Goal: Task Accomplishment & Management: Manage account settings

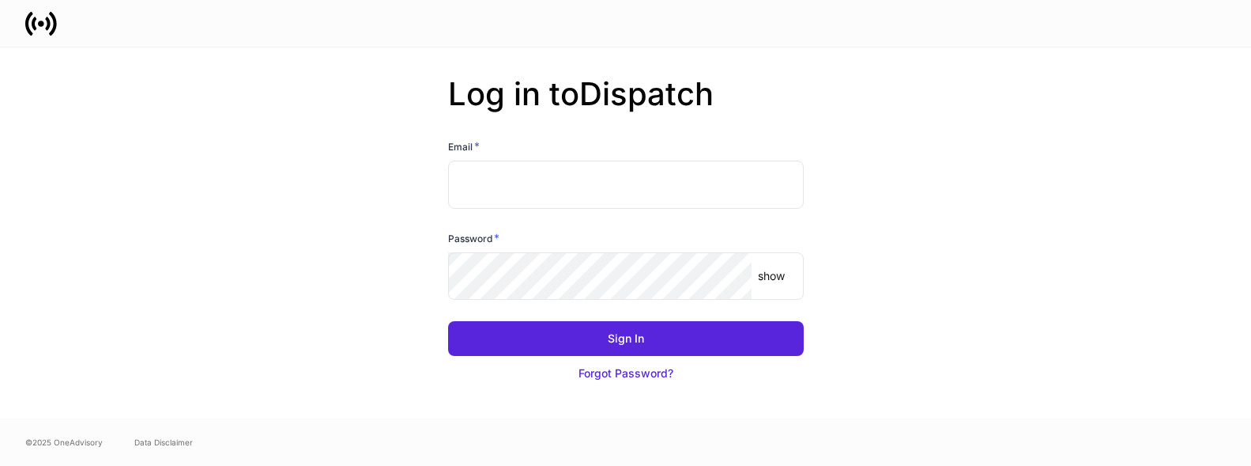
click at [515, 190] on input "text" at bounding box center [626, 183] width 356 height 47
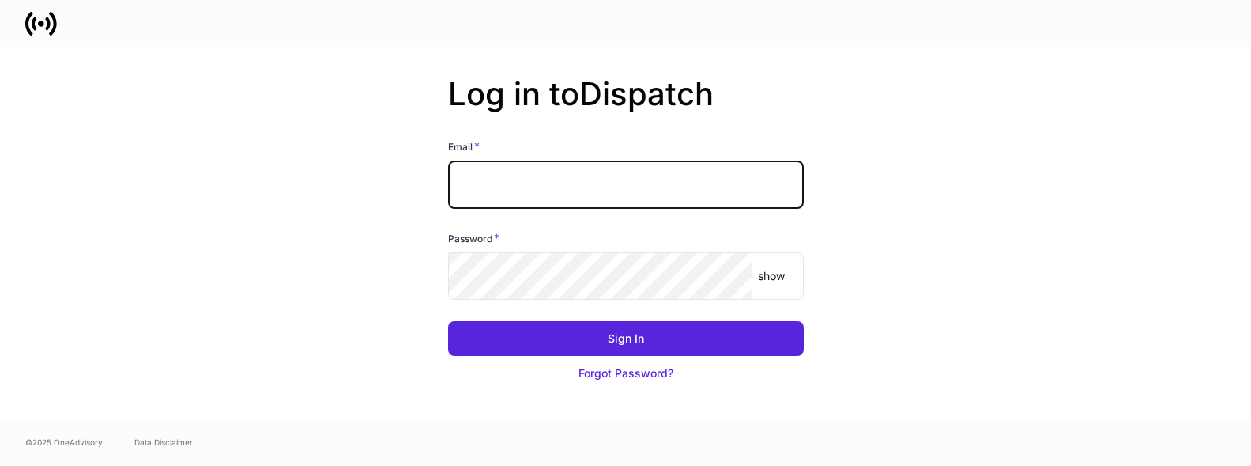
click at [787, 179] on input "text" at bounding box center [626, 183] width 356 height 47
click at [0, 465] on com-1password-button at bounding box center [0, 466] width 0 height 0
type input "**********"
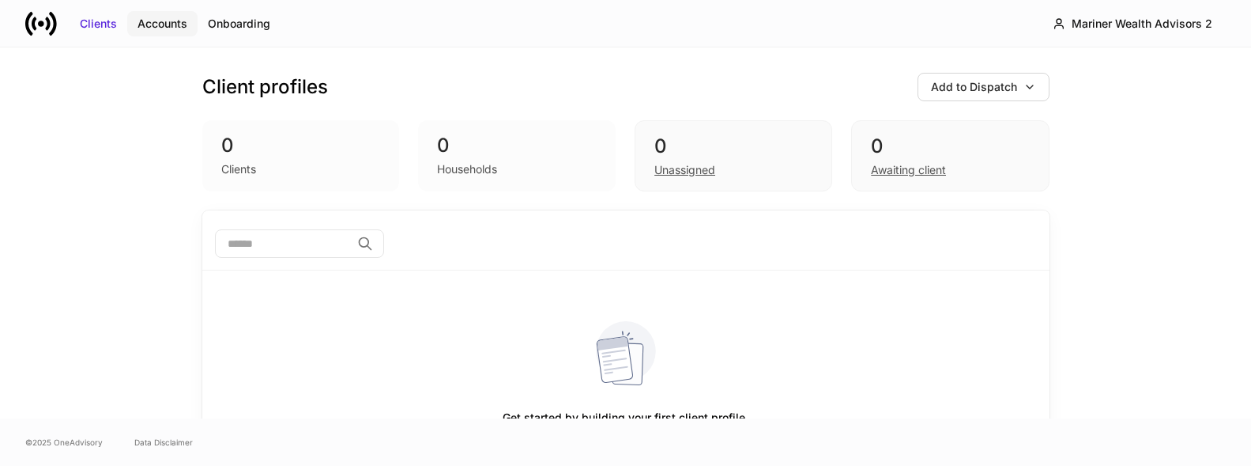
click at [159, 32] on button "Accounts" at bounding box center [162, 23] width 70 height 25
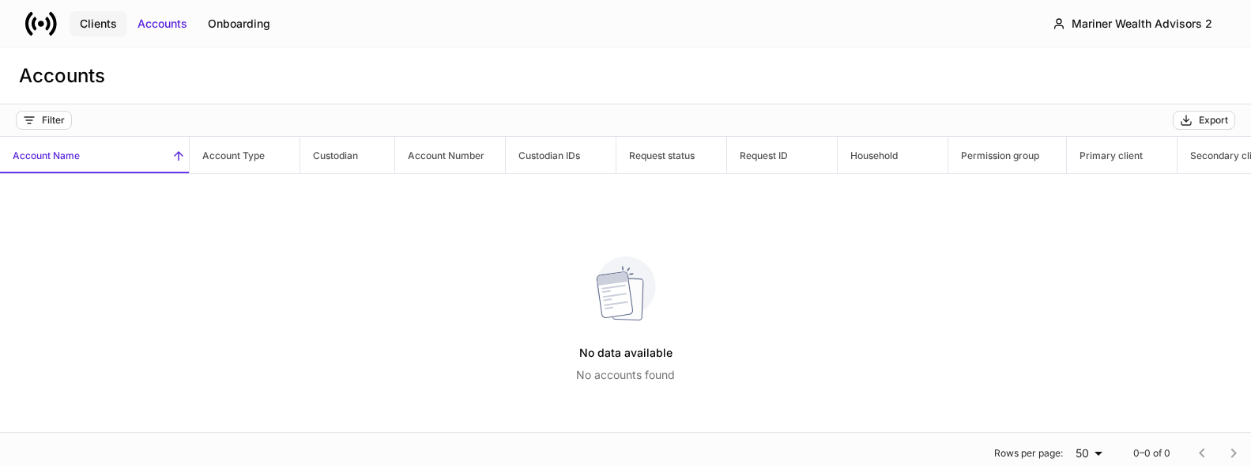
click at [98, 29] on div "Clients" at bounding box center [98, 24] width 37 height 16
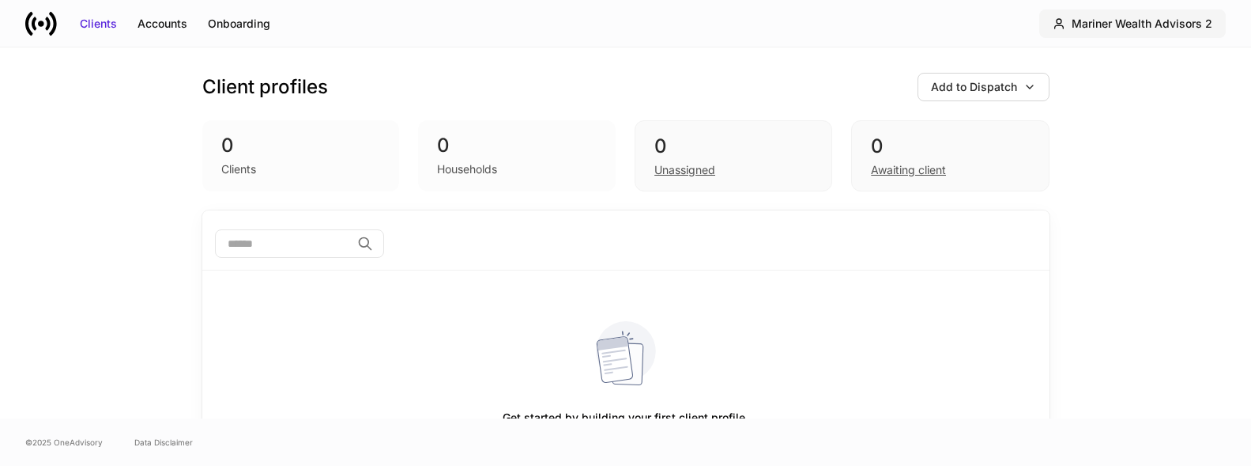
click at [1167, 19] on div "Mariner Wealth Advisors 2" at bounding box center [1142, 24] width 141 height 16
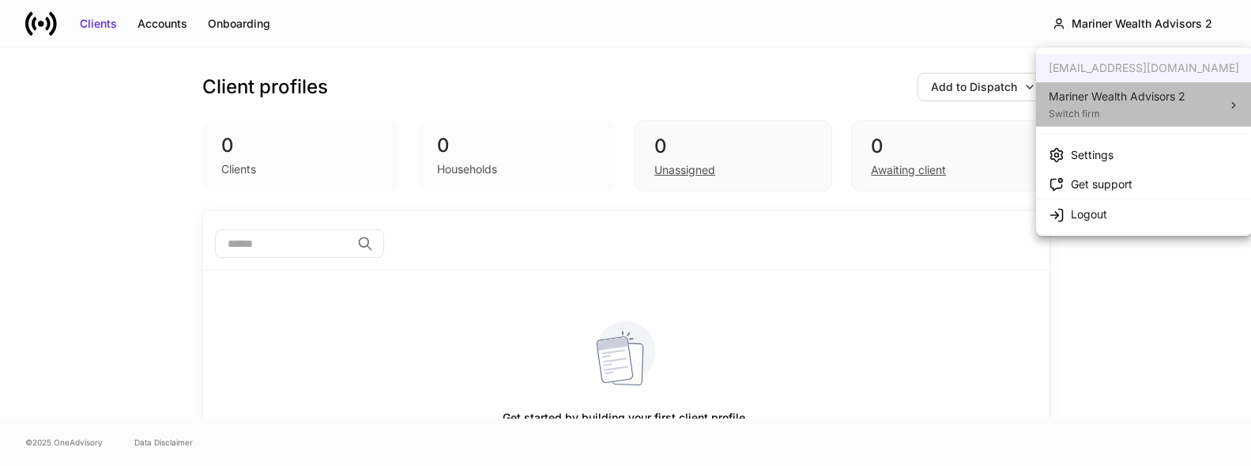
click at [1202, 102] on li "Mariner Wealth Advisors 2 Switch firm" at bounding box center [1144, 104] width 216 height 44
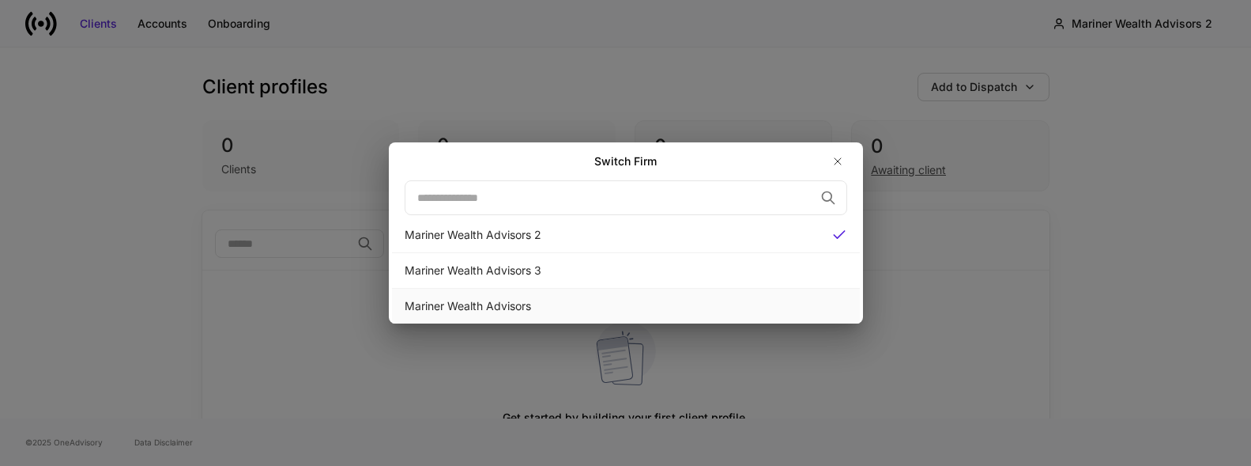
click at [490, 306] on div "Mariner Wealth Advisors" at bounding box center [626, 306] width 443 height 16
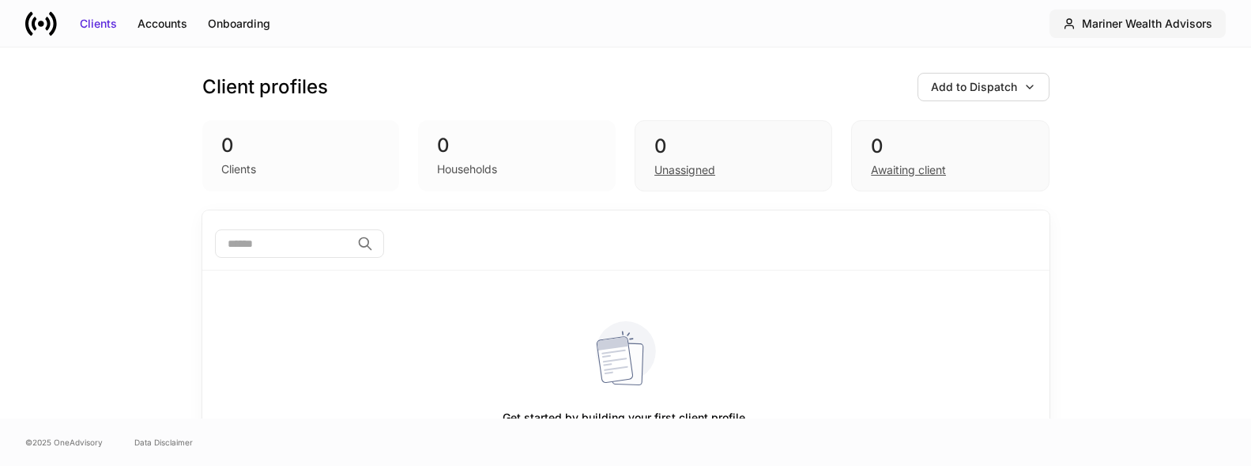
click at [1157, 25] on div "Mariner Wealth Advisors" at bounding box center [1147, 24] width 130 height 16
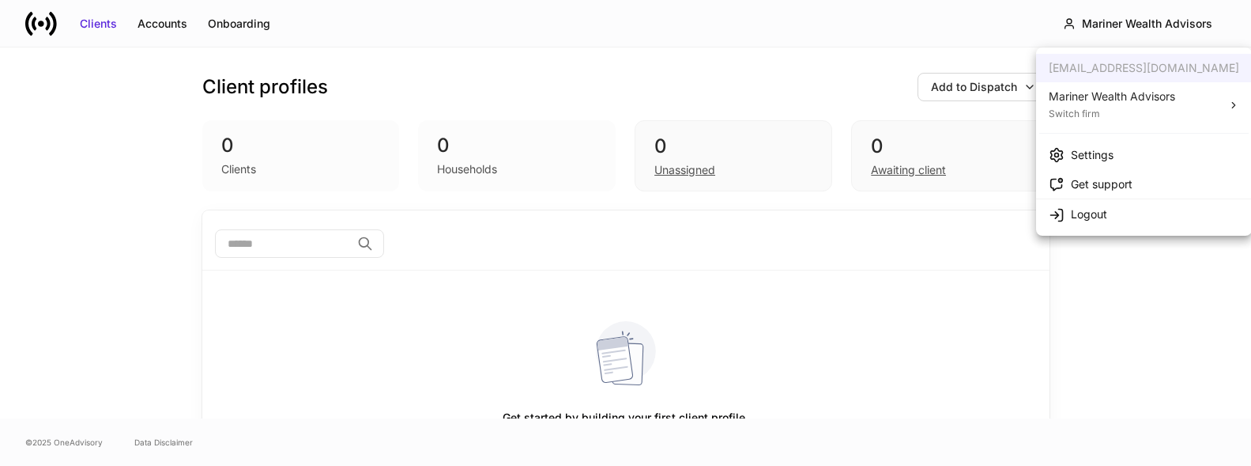
click at [1102, 154] on div "Settings" at bounding box center [1092, 155] width 43 height 16
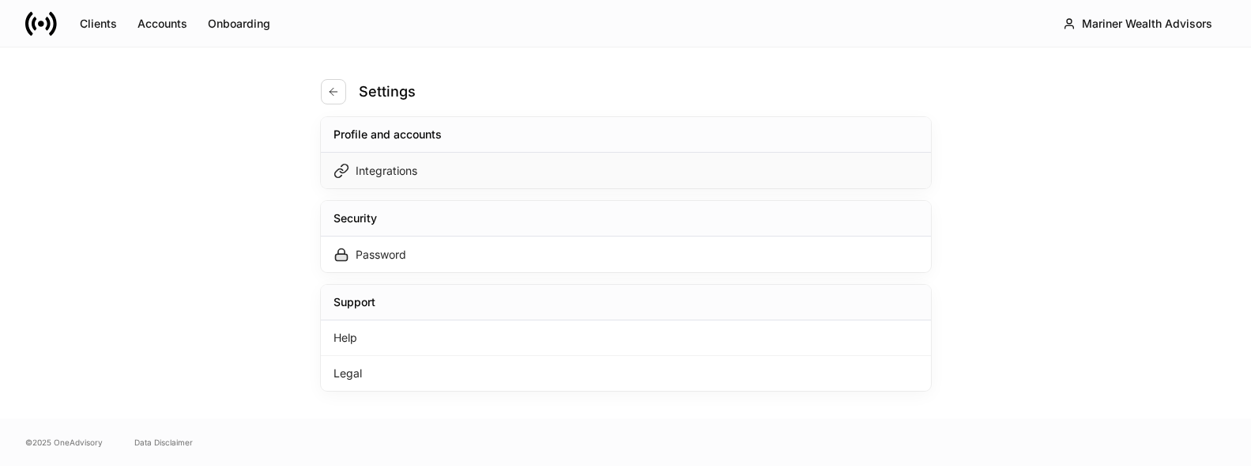
click at [407, 163] on div "Integrations" at bounding box center [387, 171] width 62 height 16
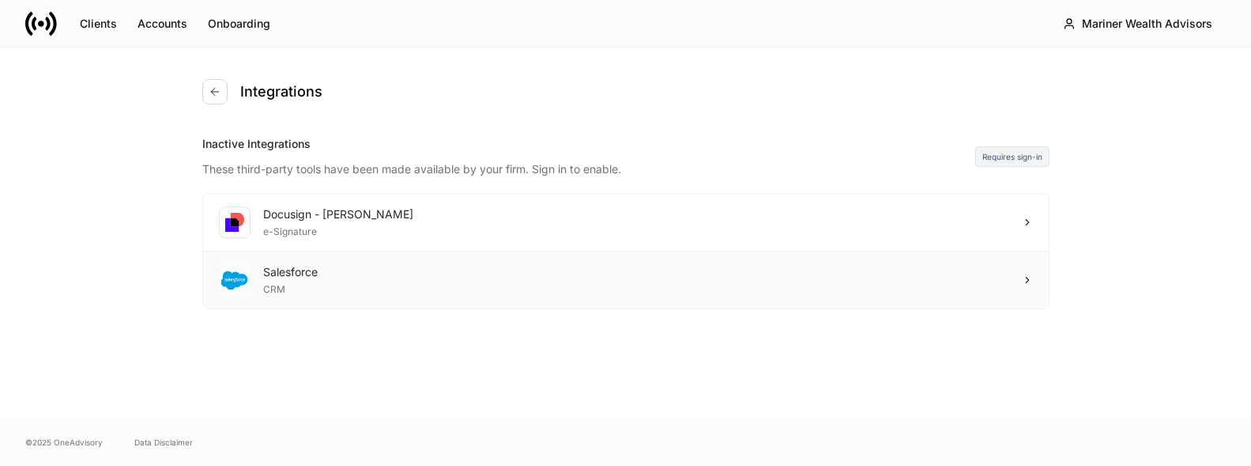
click at [298, 274] on div "Salesforce" at bounding box center [290, 272] width 55 height 16
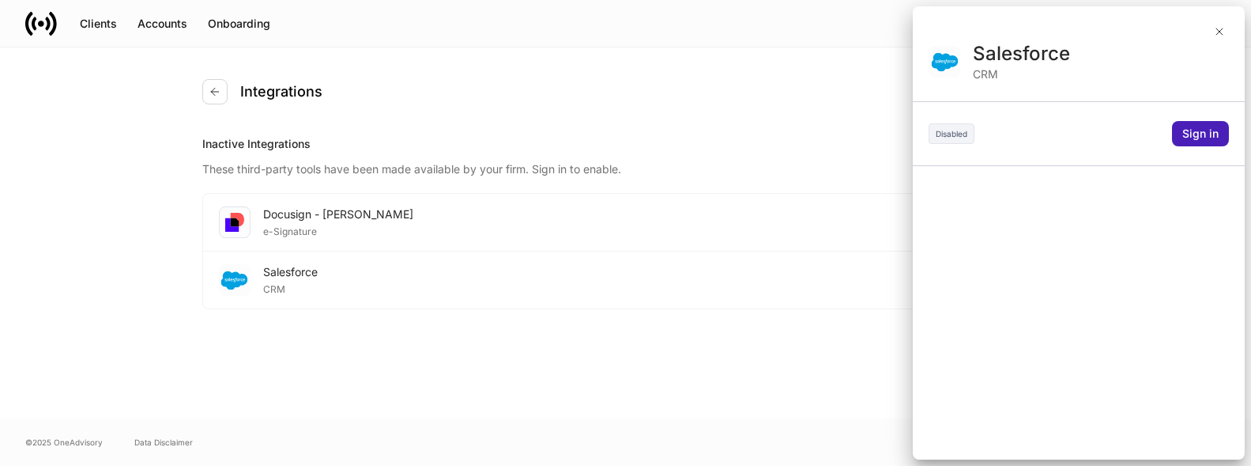
click at [1198, 130] on div "Sign in" at bounding box center [1201, 134] width 36 height 16
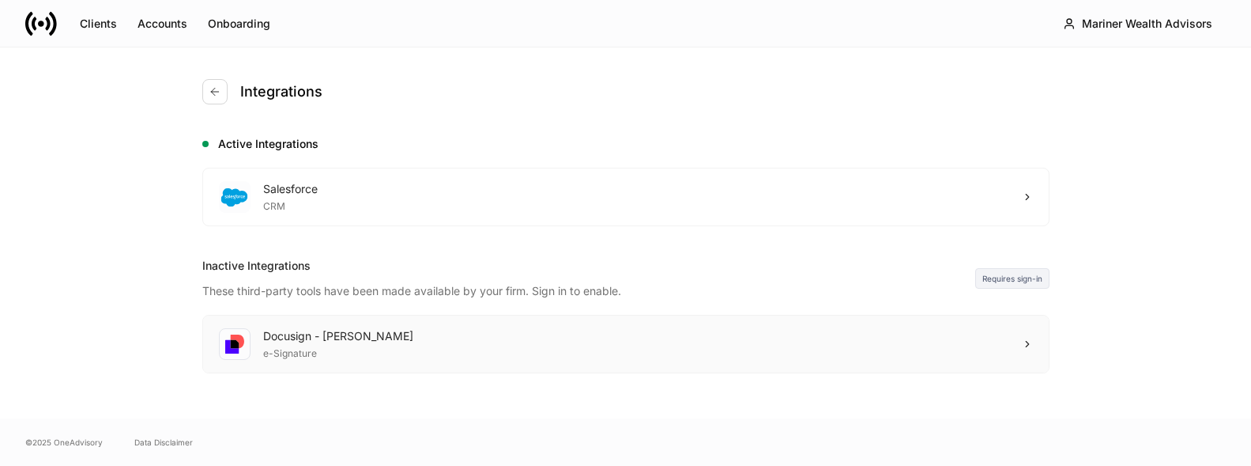
click at [823, 349] on div "Docusign - [PERSON_NAME] e-Signature" at bounding box center [626, 343] width 846 height 57
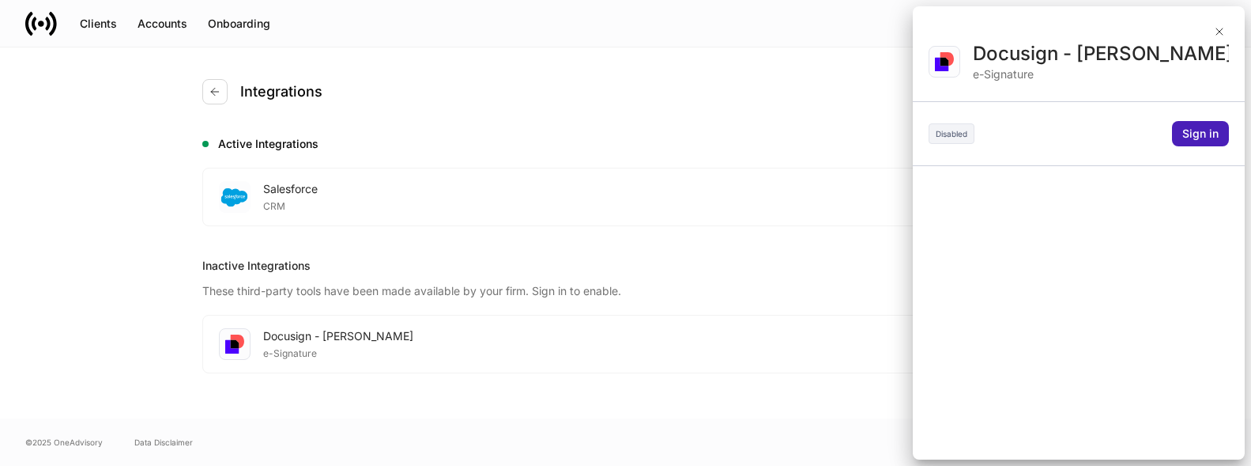
click at [1206, 130] on div "Sign in" at bounding box center [1201, 134] width 36 height 16
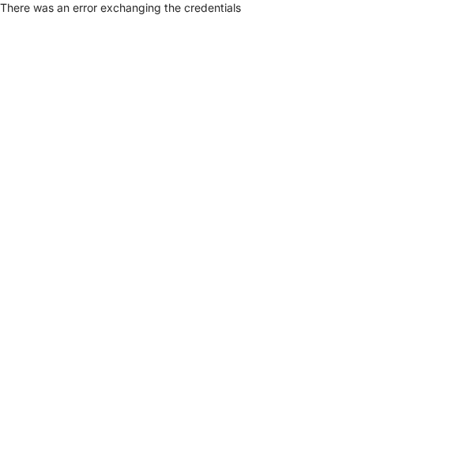
drag, startPoint x: 239, startPoint y: 76, endPoint x: 288, endPoint y: 78, distance: 49.1
click at [255, 16] on html "There was an error exchanging the credentials 2025.37.18" at bounding box center [237, 8] width 474 height 16
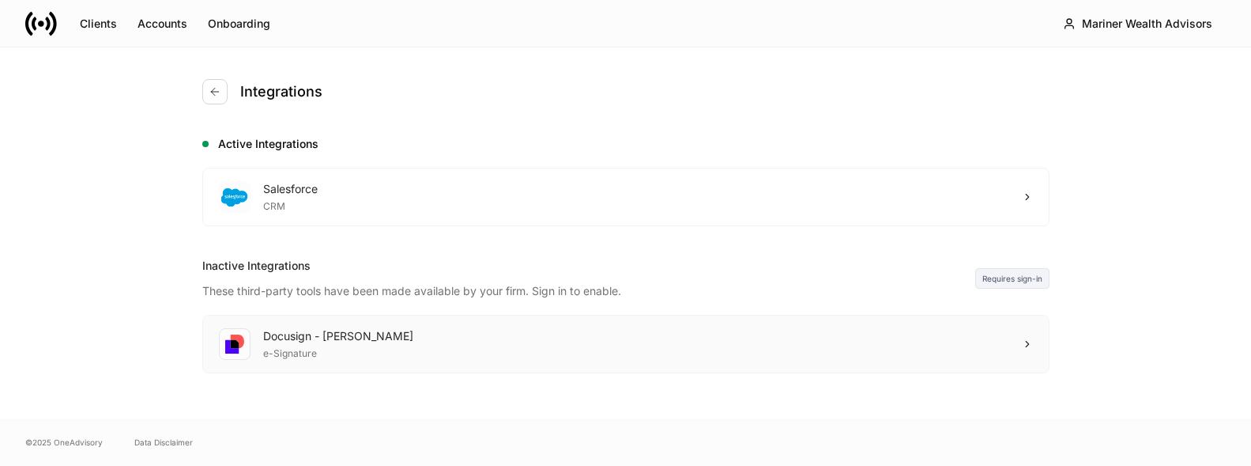
click at [568, 330] on div "Docusign - [PERSON_NAME] e-Signature" at bounding box center [626, 343] width 846 height 57
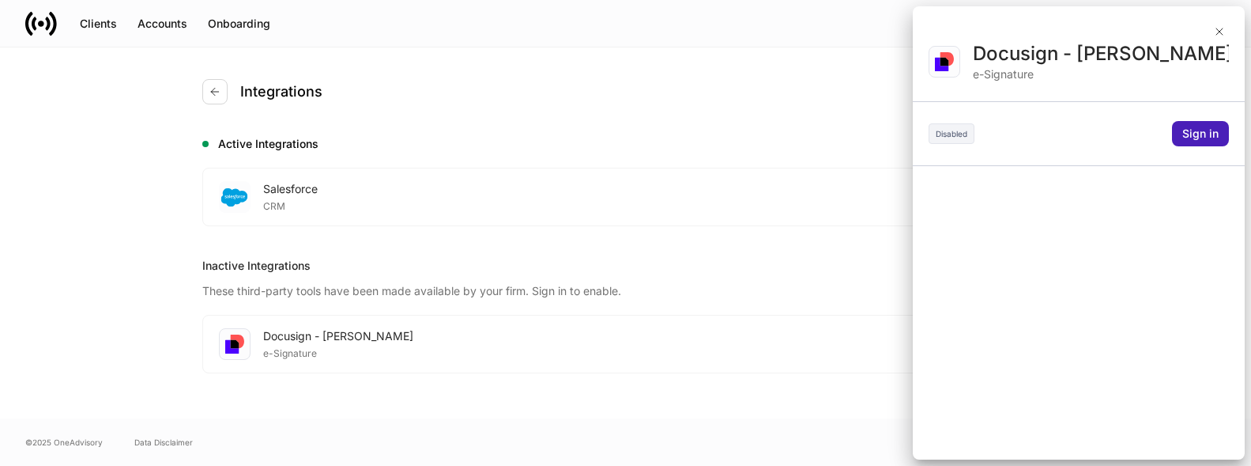
click at [1209, 130] on div "Sign in" at bounding box center [1201, 134] width 36 height 16
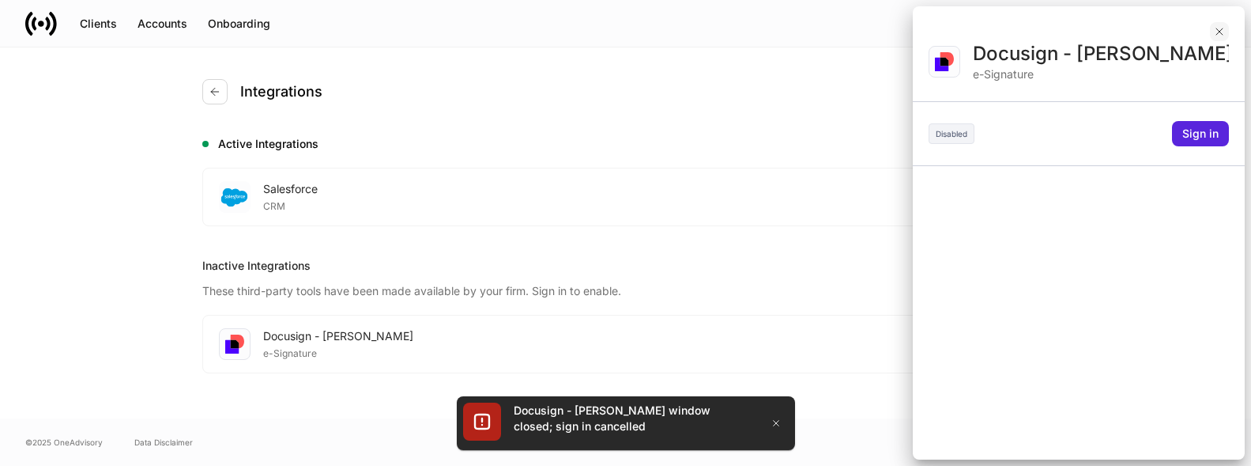
click at [1220, 31] on icon "button" at bounding box center [1219, 31] width 13 height 13
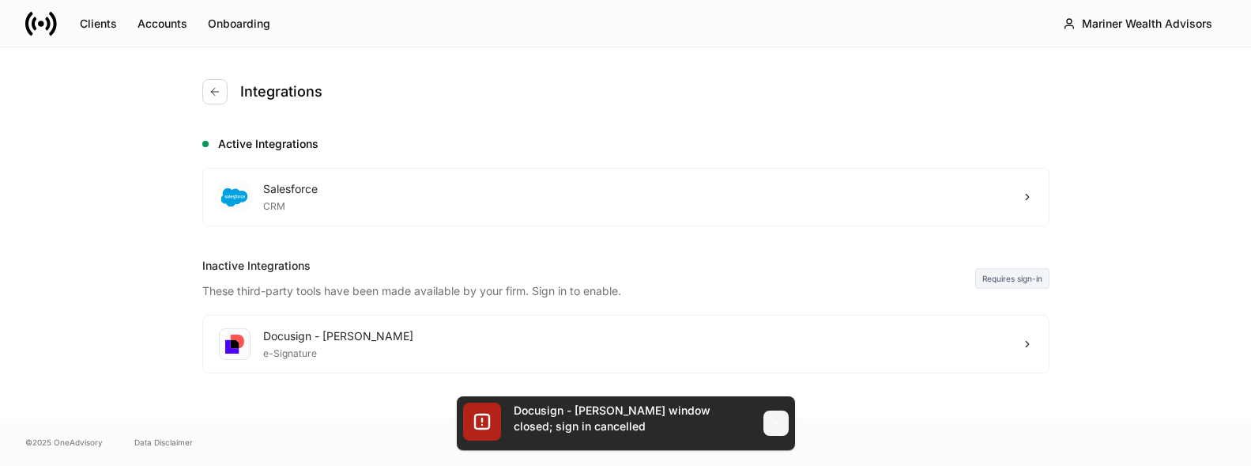
click at [776, 425] on icon "button" at bounding box center [776, 423] width 13 height 13
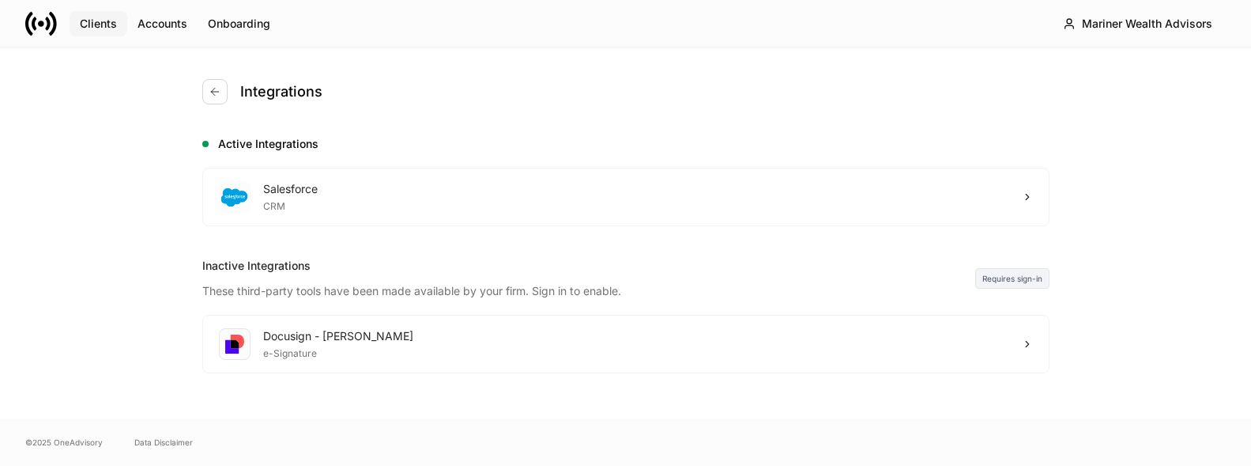
click at [102, 35] on button "Clients" at bounding box center [99, 23] width 58 height 25
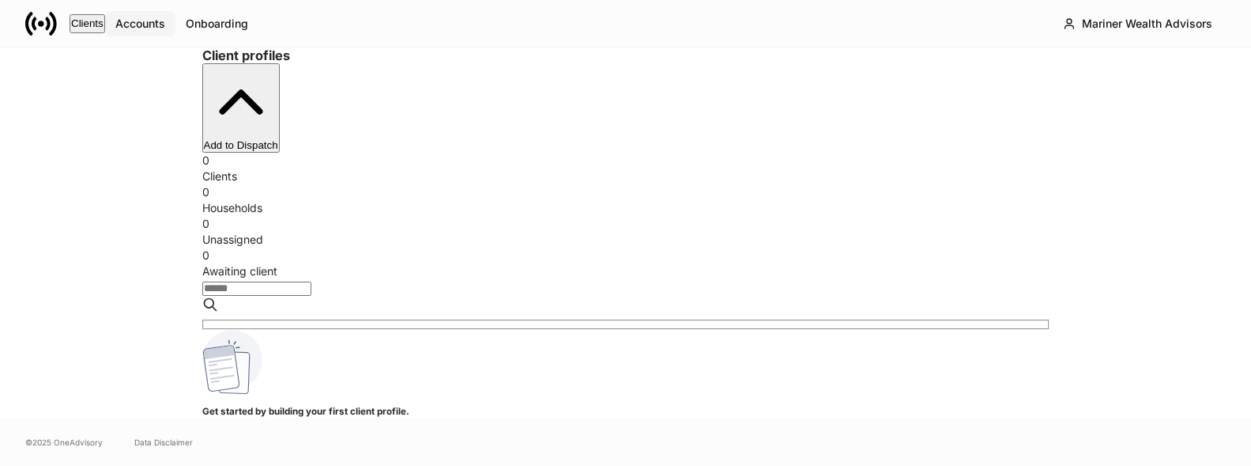
click at [165, 26] on div "Accounts" at bounding box center [140, 24] width 50 height 16
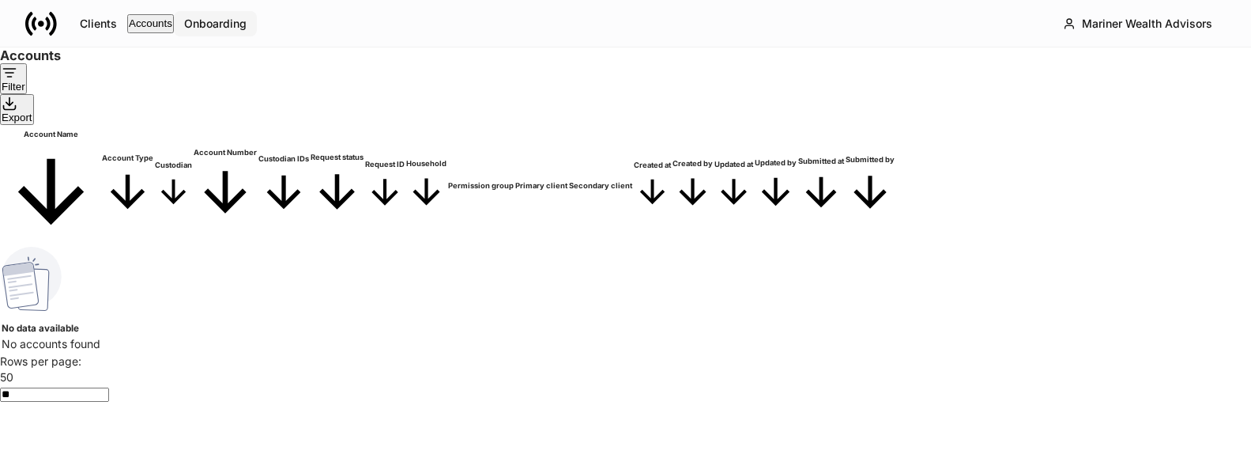
click at [257, 20] on button "Onboarding" at bounding box center [215, 23] width 83 height 25
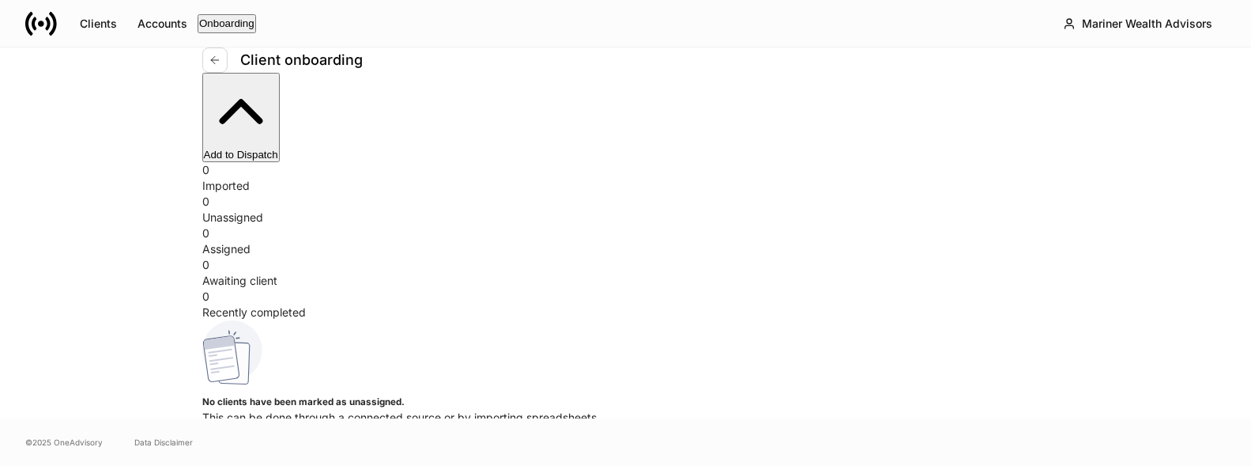
click at [1216, 136] on div "Client onboarding Add to Dispatch 0 Imported 0 Unassigned 0 Assigned 0 Awaiting…" at bounding box center [625, 232] width 1251 height 371
